Goal: Navigation & Orientation: Find specific page/section

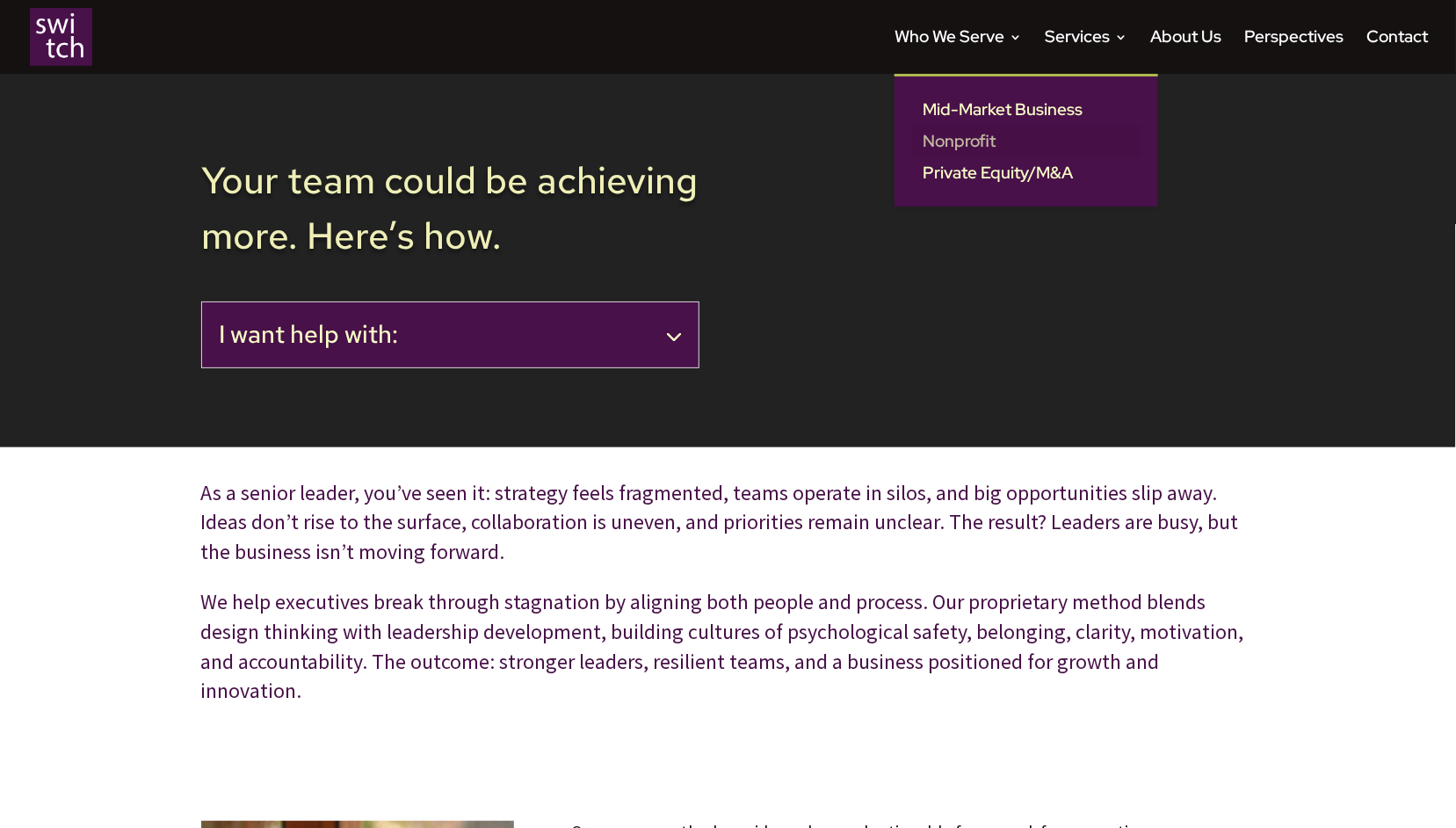
click at [951, 142] on link "Nonprofit" at bounding box center [1026, 141] width 229 height 32
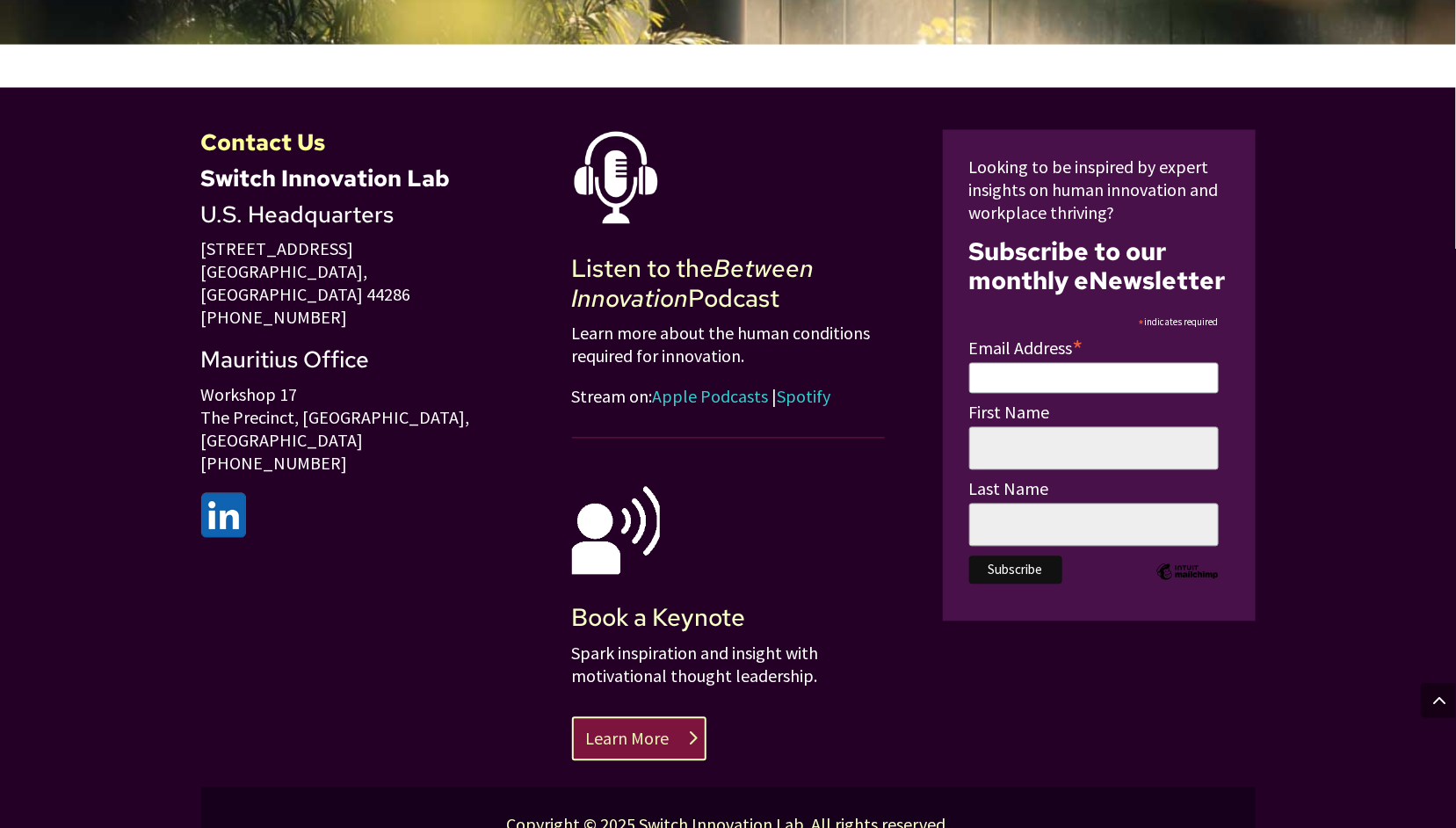
scroll to position [1402, 0]
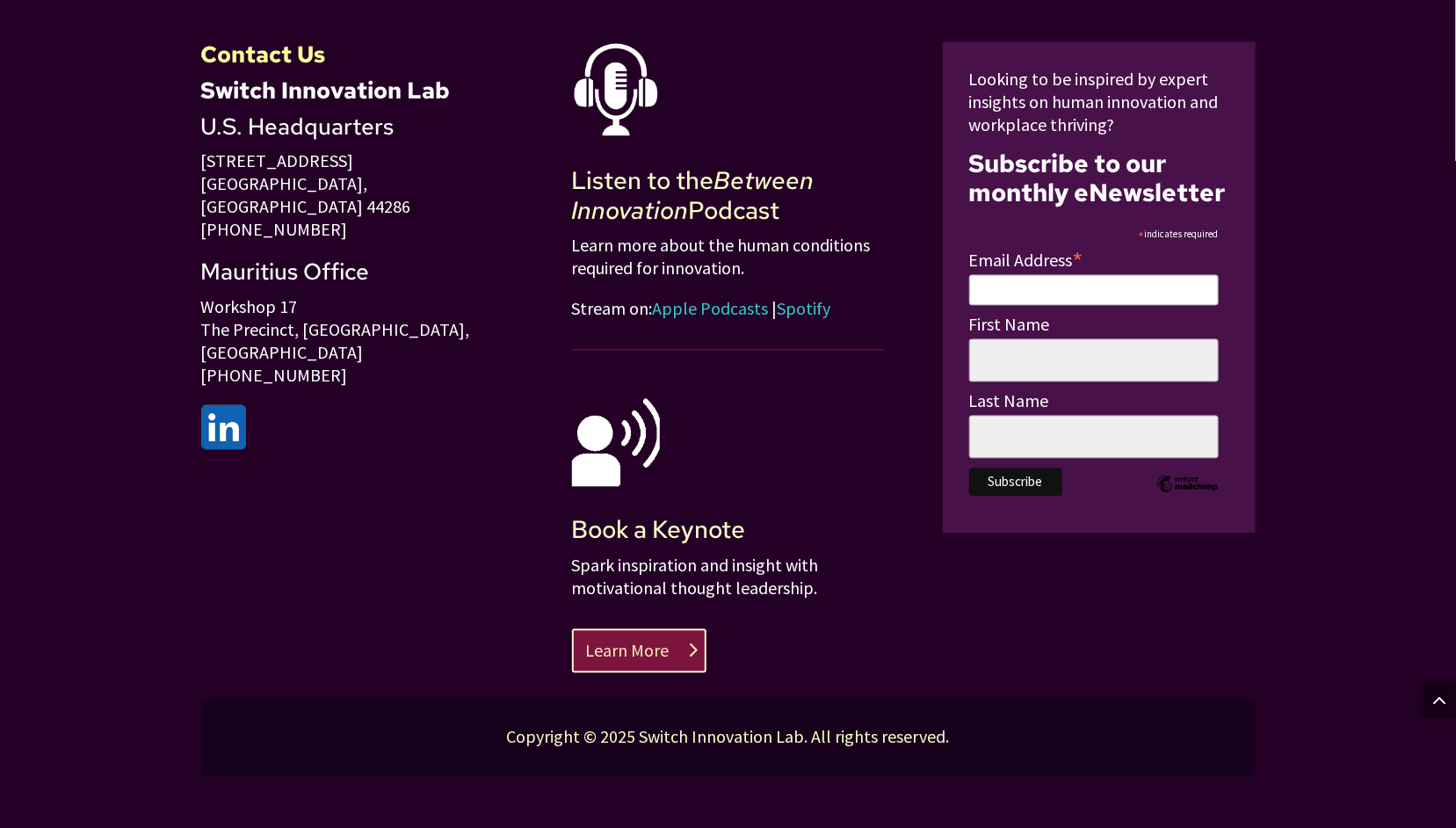
click at [643, 206] on em "Between Innovation" at bounding box center [693, 196] width 243 height 63
click at [699, 306] on link "Apple Podcasts" at bounding box center [711, 309] width 116 height 22
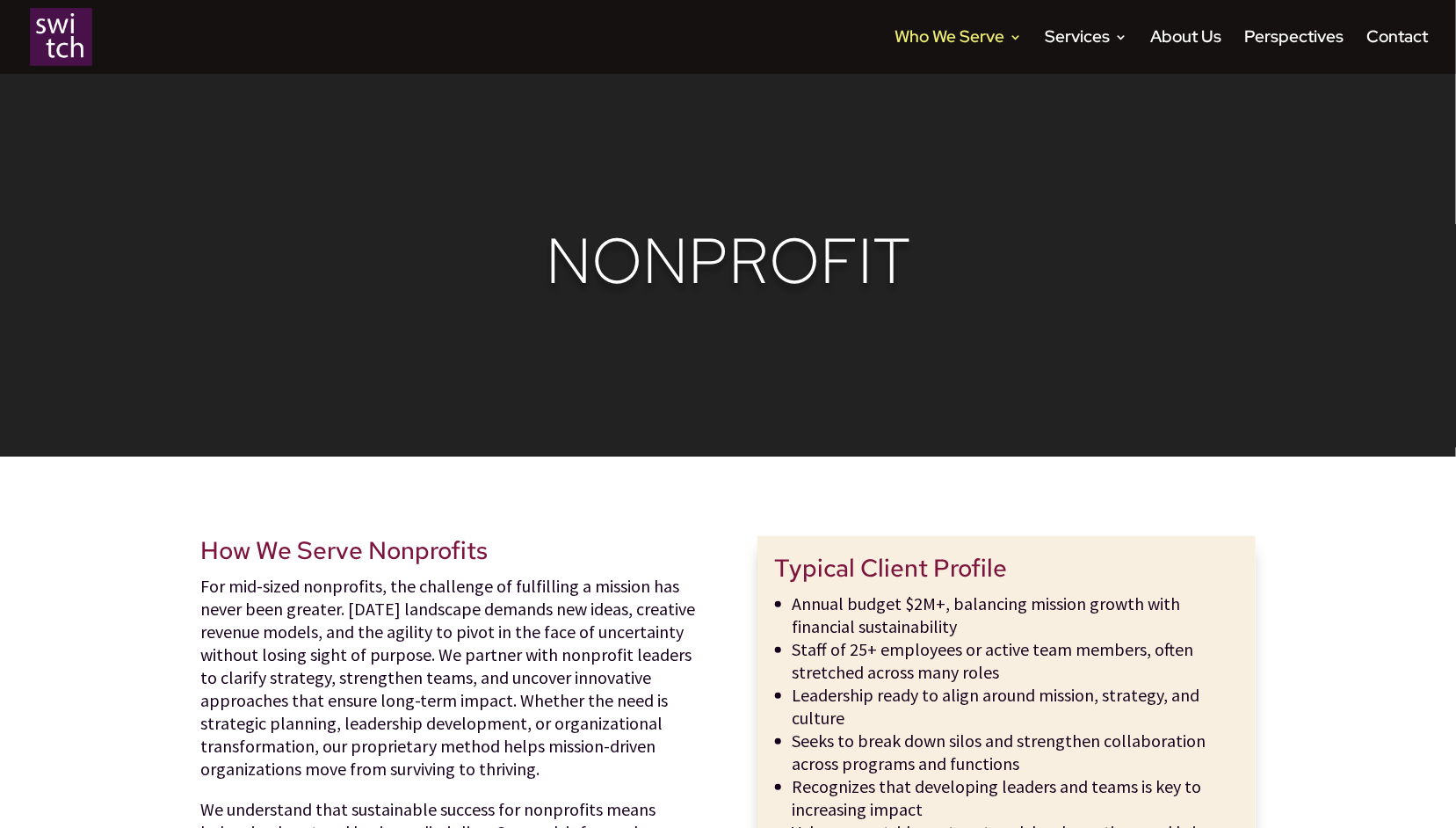
click at [57, 38] on img at bounding box center [60, 37] width 62 height 58
